Goal: Transaction & Acquisition: Book appointment/travel/reservation

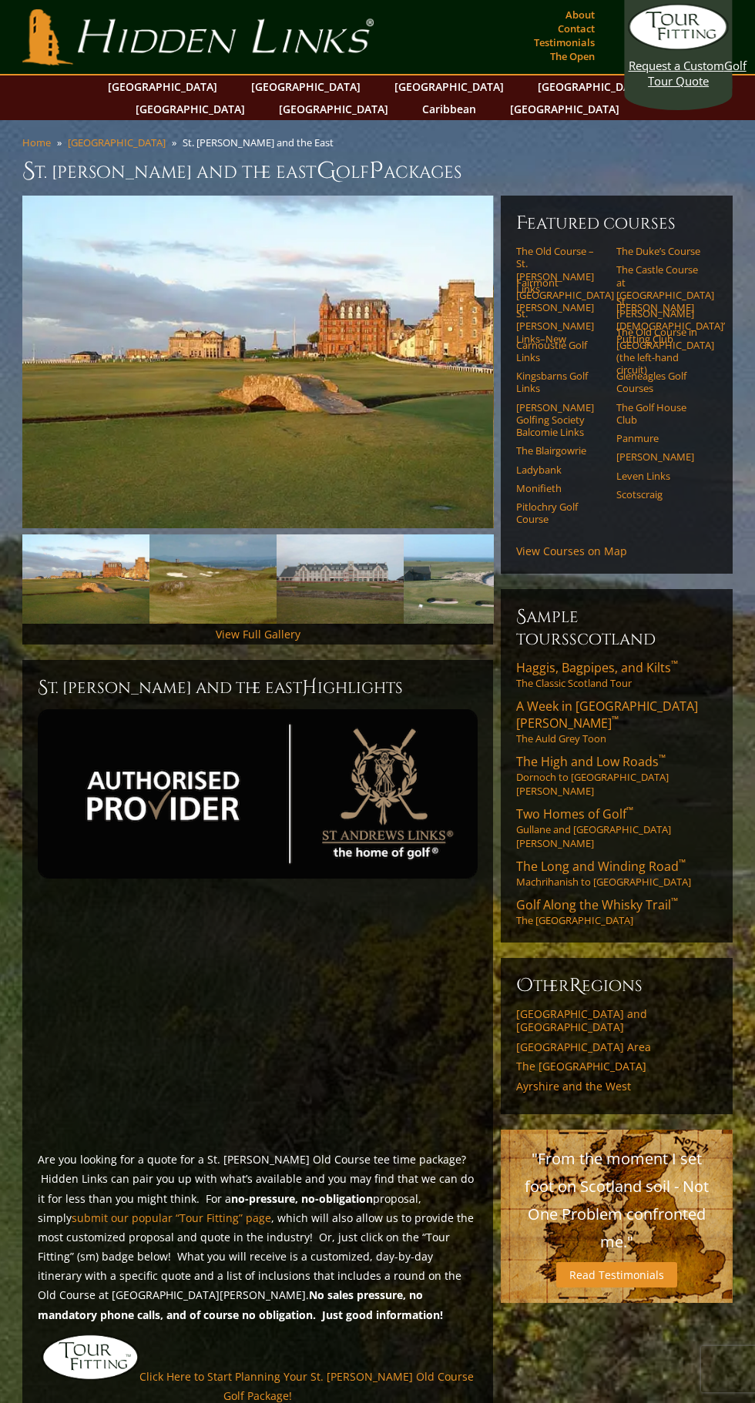
click at [310, 381] on img at bounding box center [257, 362] width 471 height 333
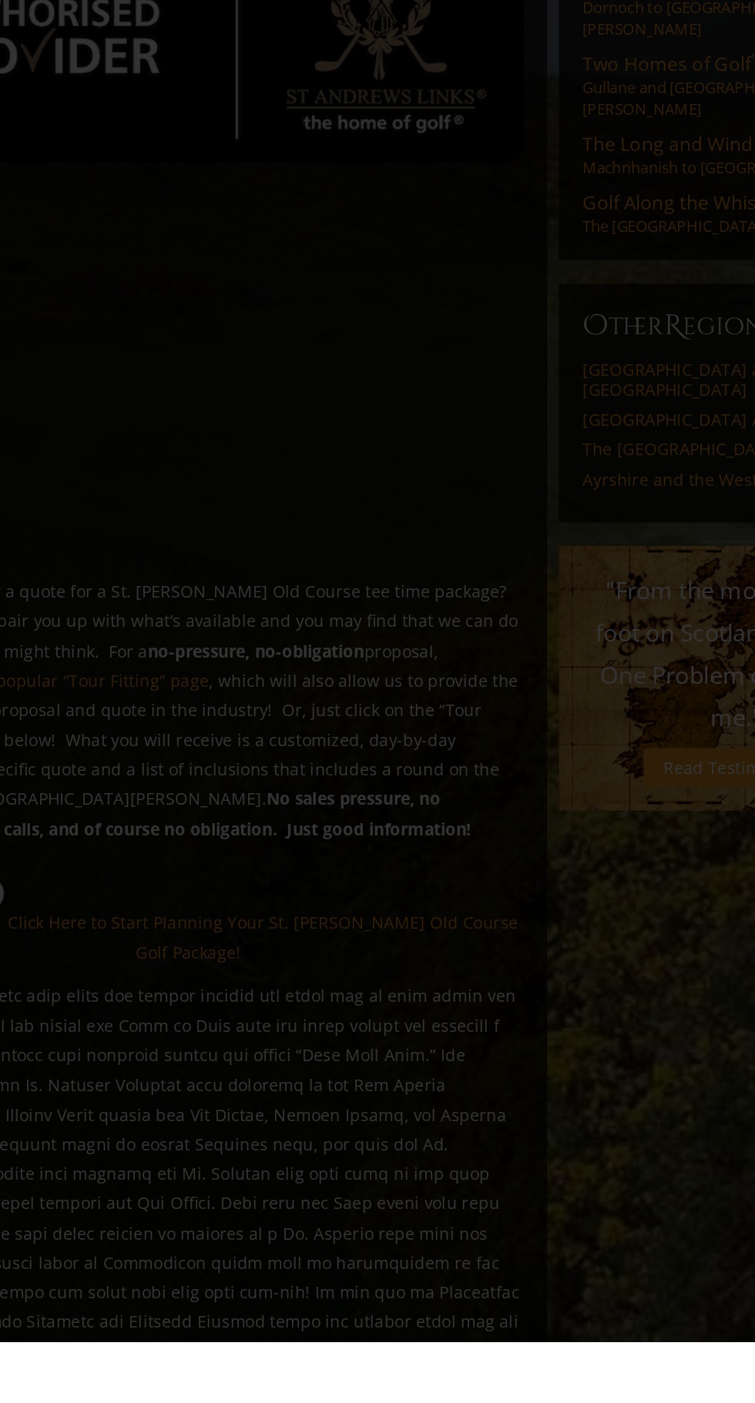
scroll to position [107, 0]
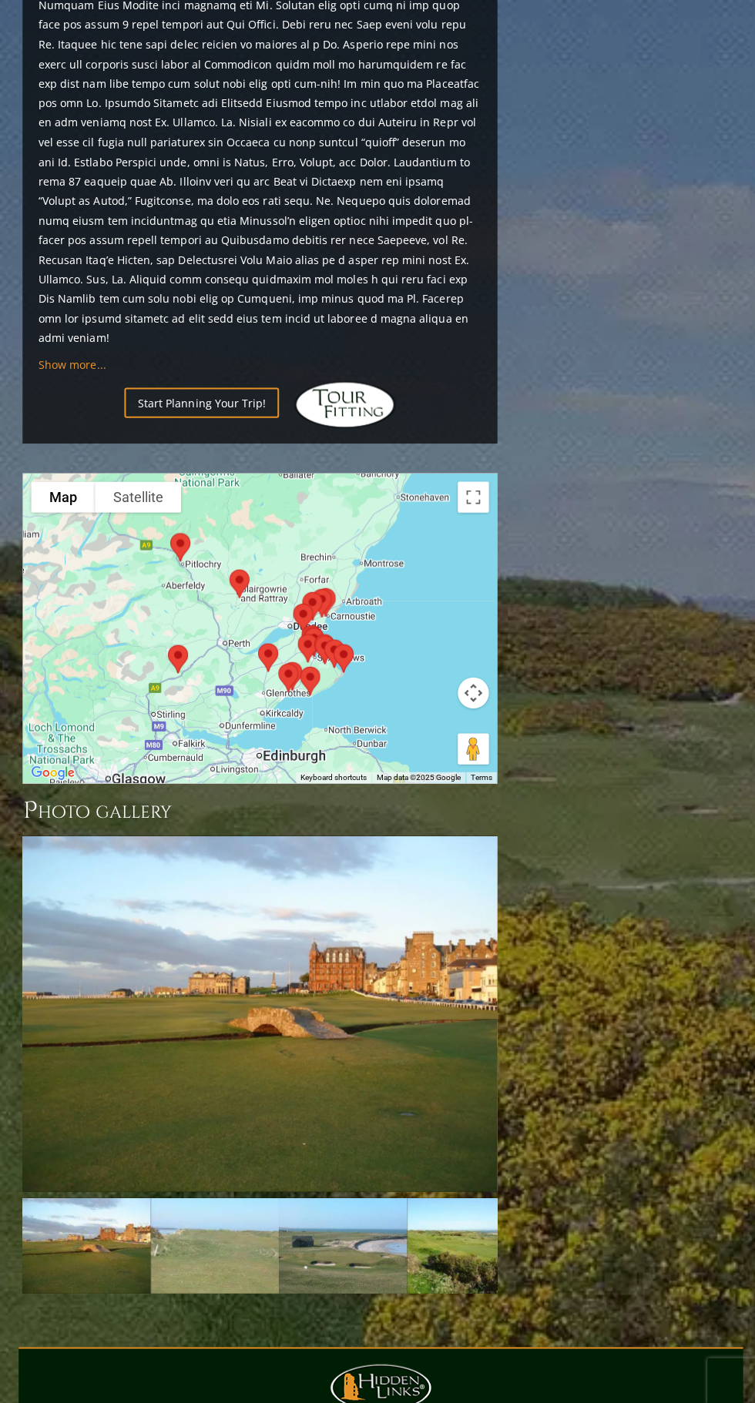
scroll to position [1536, 0]
click at [344, 951] on img at bounding box center [257, 1005] width 471 height 353
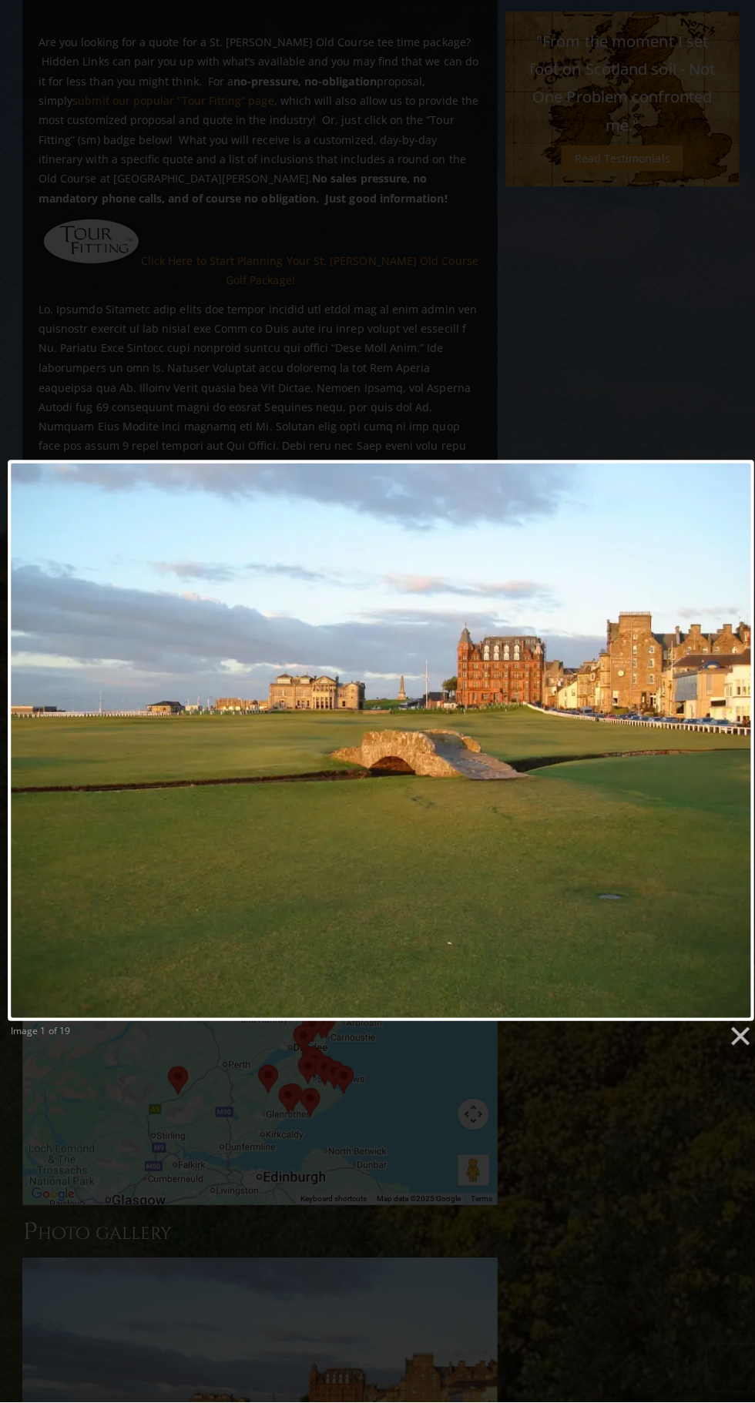
scroll to position [1105, 0]
